Goal: Task Accomplishment & Management: Manage account settings

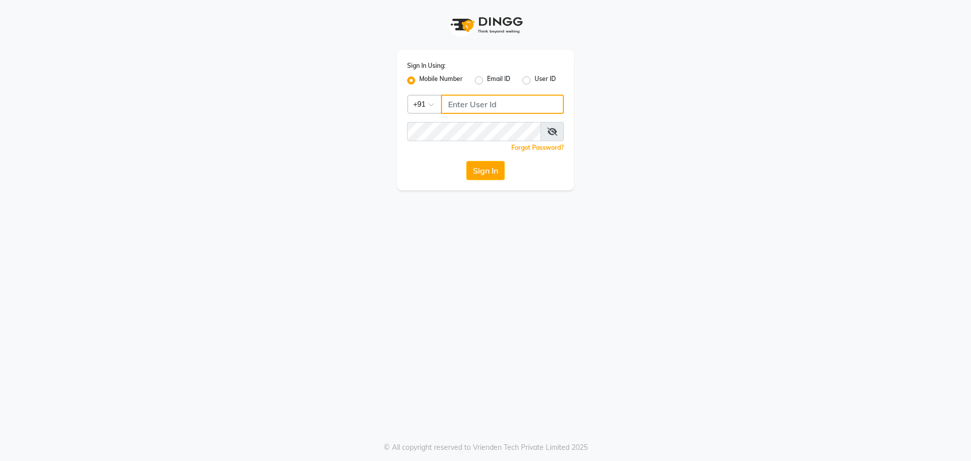
type input "7097097977"
click at [490, 182] on div "Sign In Using: Mobile Number Email ID User ID Country Code × [PHONE_NUMBER] Rem…" at bounding box center [485, 120] width 177 height 140
click at [490, 174] on button "Sign In" at bounding box center [485, 170] width 38 height 19
